Goal: Information Seeking & Learning: Learn about a topic

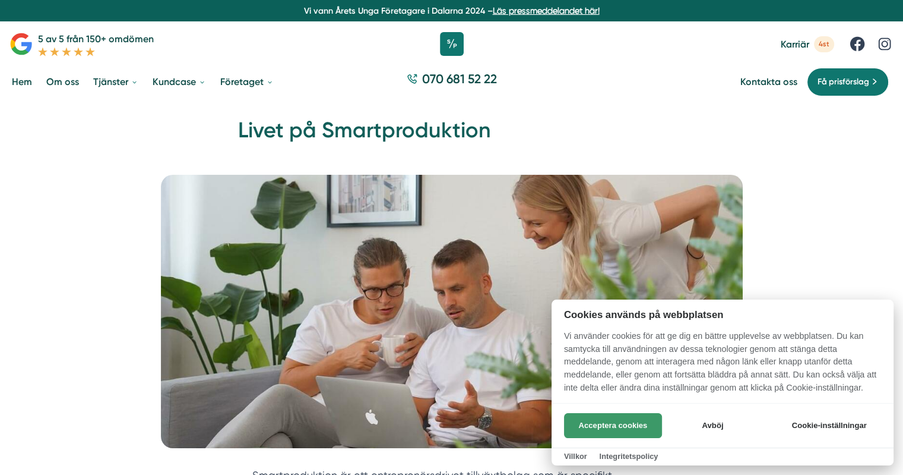
click at [606, 432] on button "Acceptera cookies" at bounding box center [613, 425] width 98 height 25
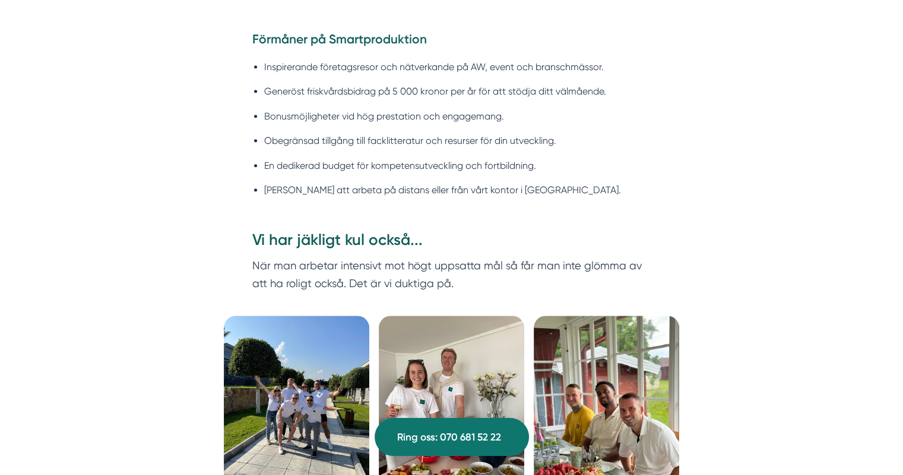
scroll to position [1140, 0]
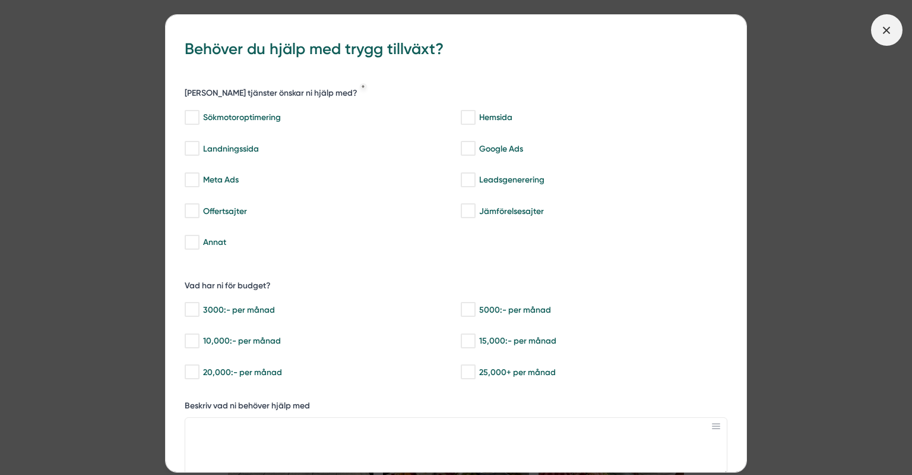
click at [884, 33] on icon at bounding box center [886, 30] width 13 height 13
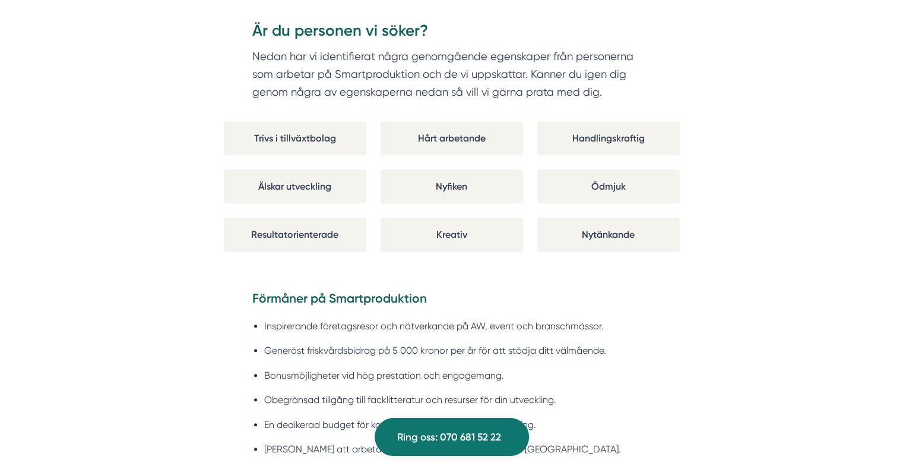
scroll to position [0, 0]
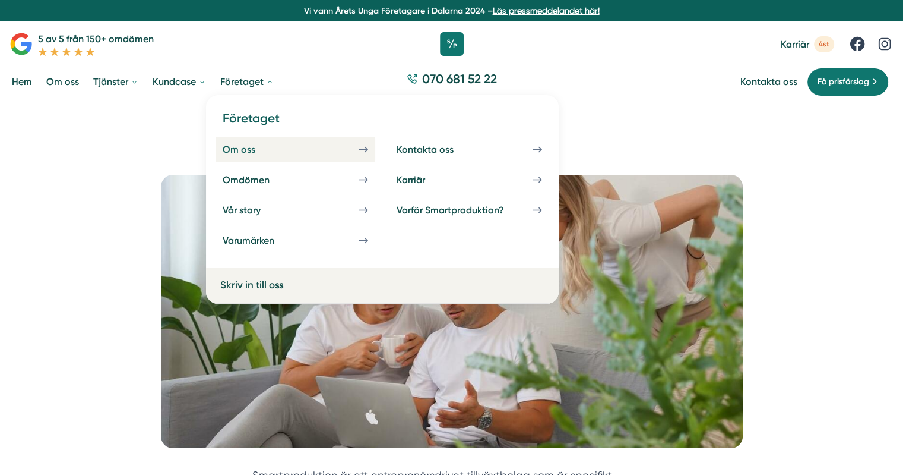
click at [248, 147] on div "Om oss" at bounding box center [253, 149] width 61 height 11
